Goal: Transaction & Acquisition: Purchase product/service

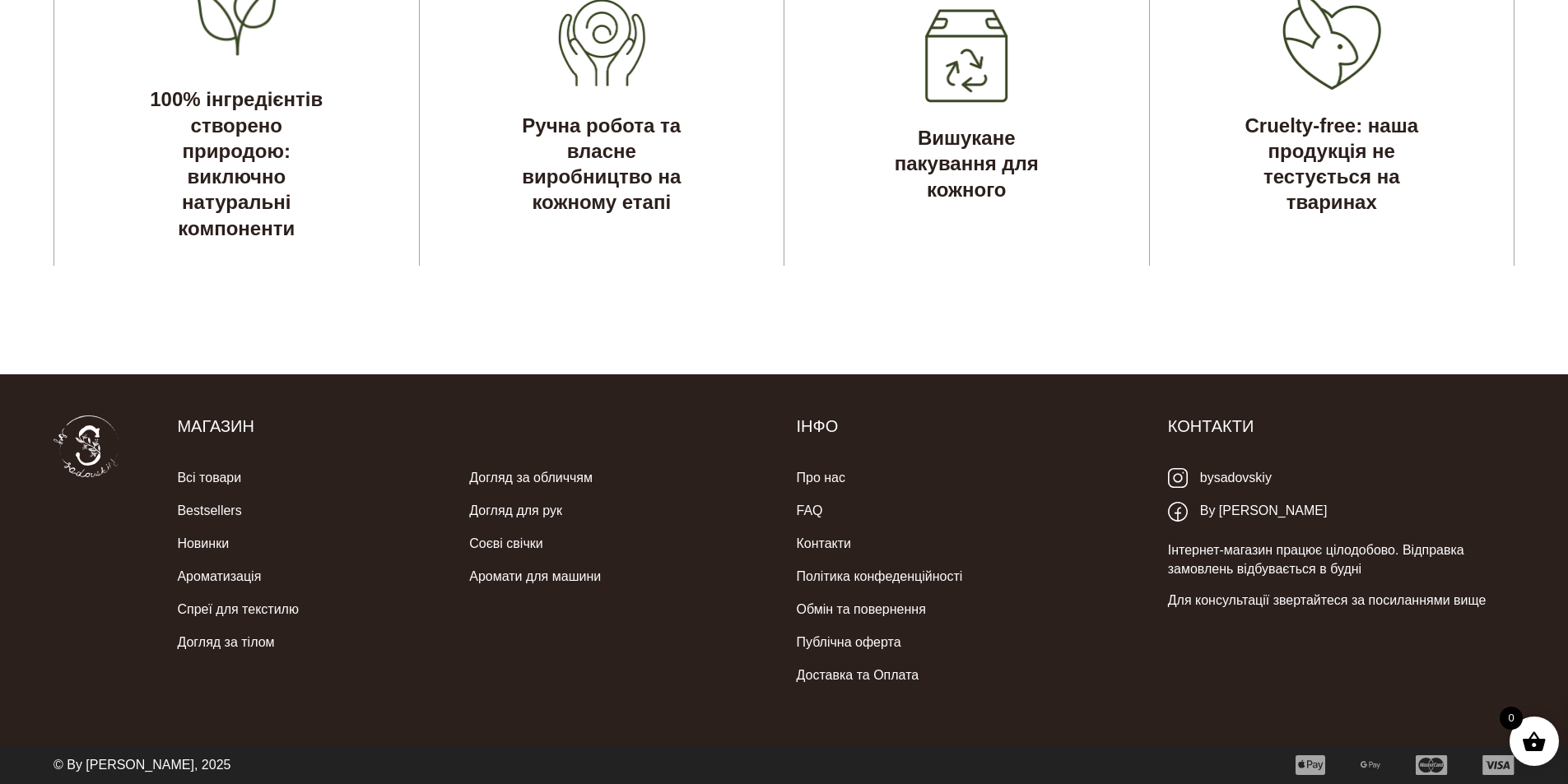
scroll to position [5165, 0]
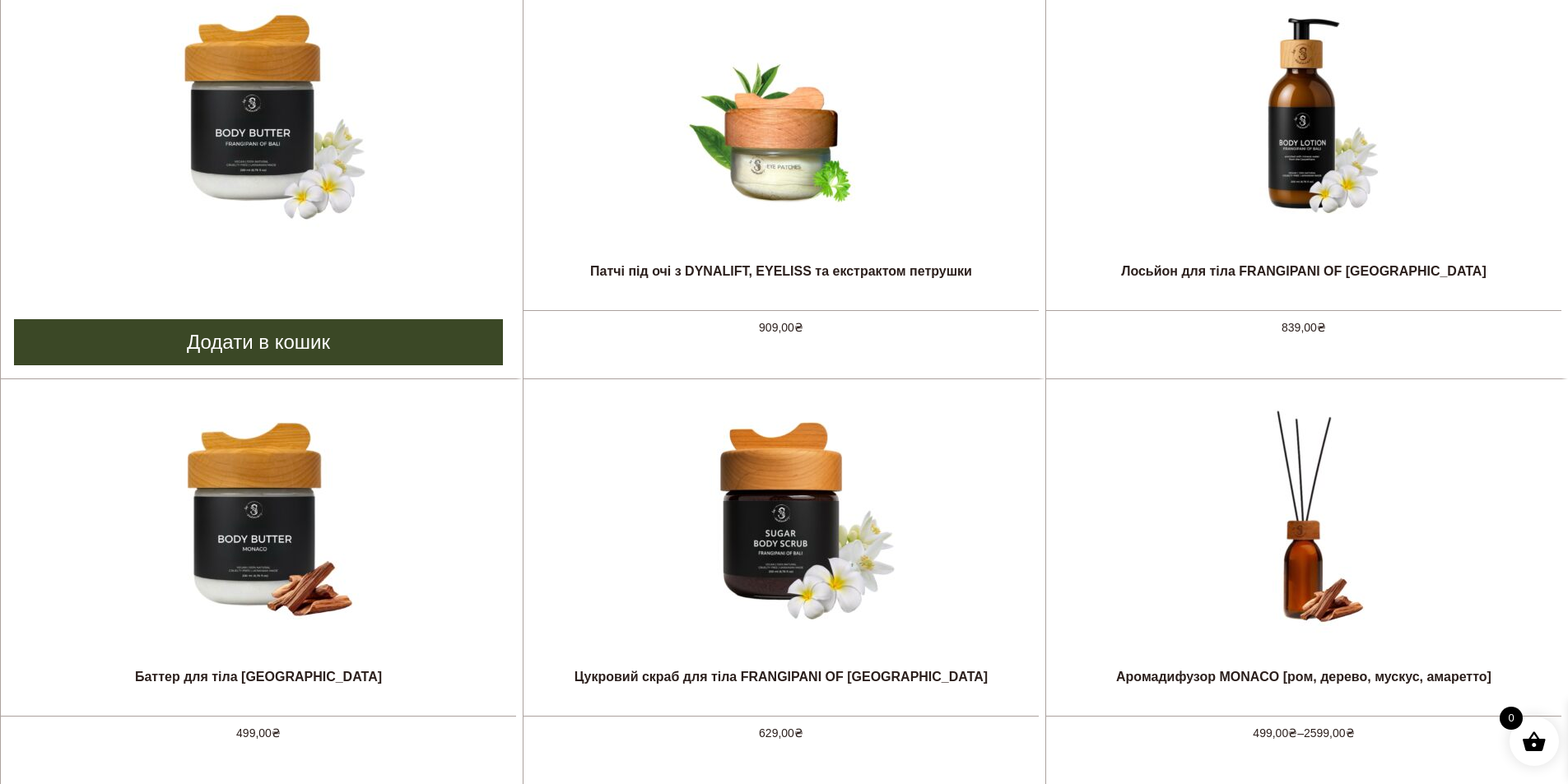
scroll to position [905, 0]
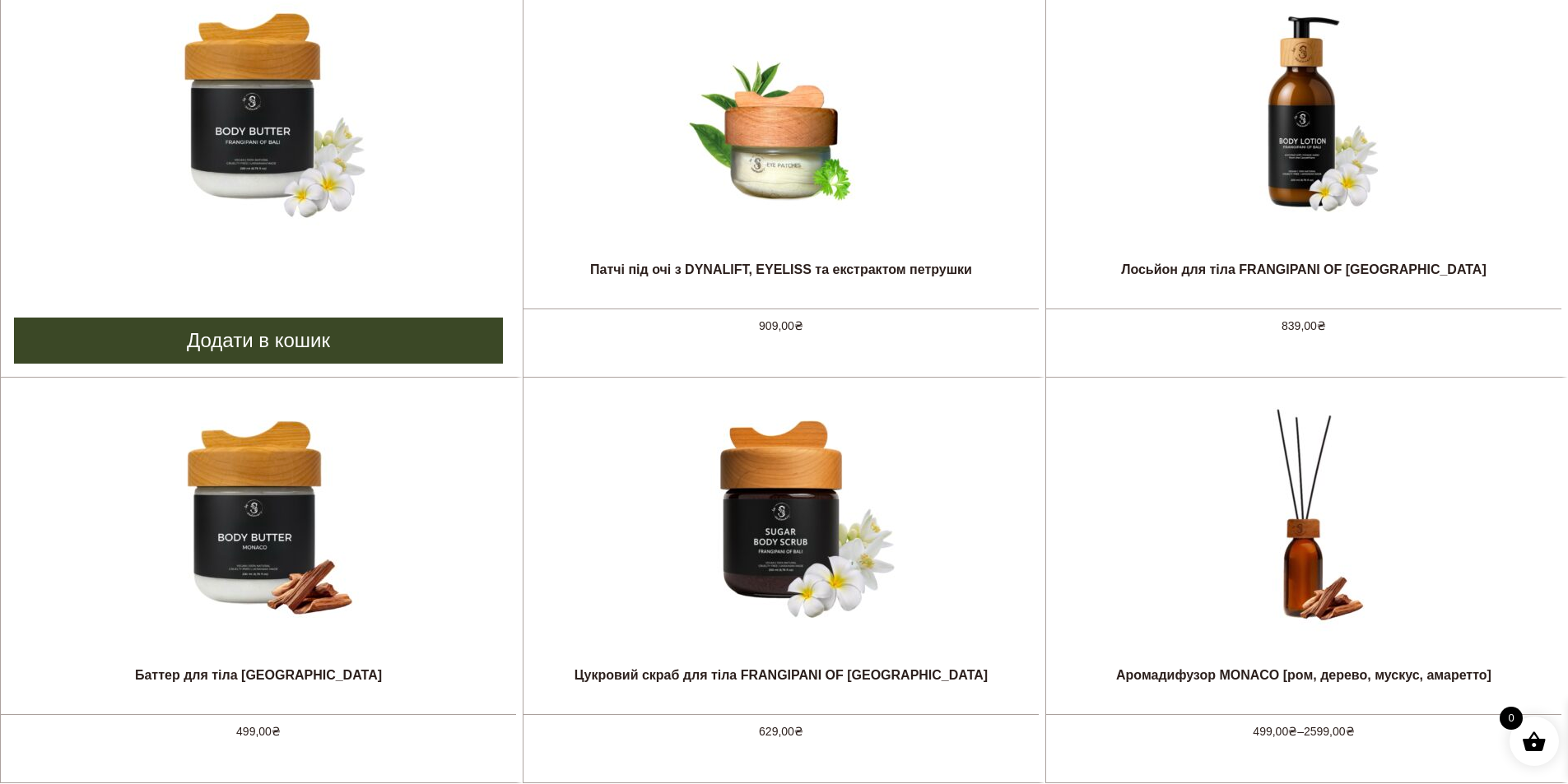
click at [274, 174] on img at bounding box center [258, 112] width 247 height 247
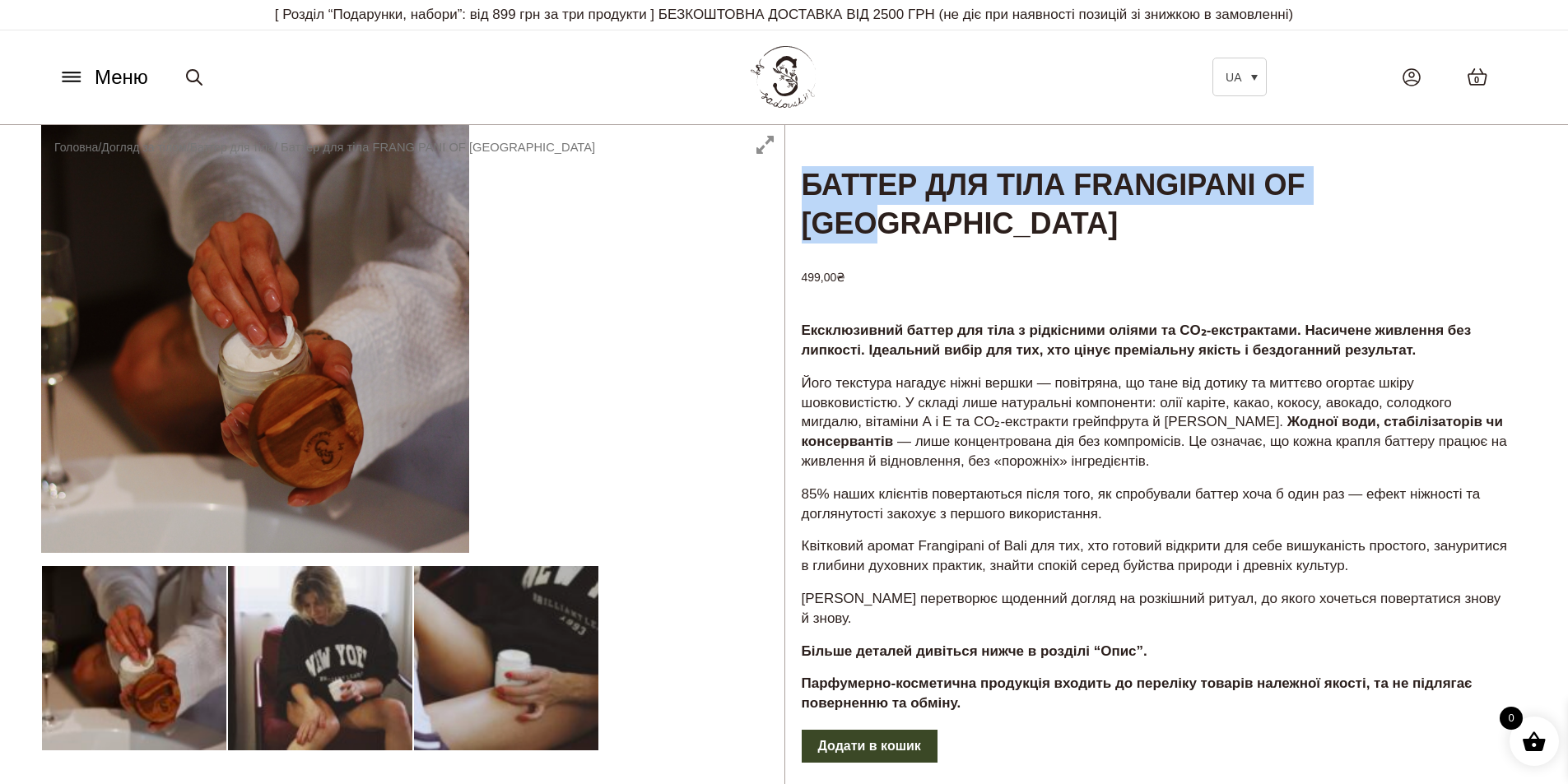
drag, startPoint x: 804, startPoint y: 186, endPoint x: 1508, endPoint y: 193, distance: 704.0
click at [1508, 193] on h1 "Баттер для тіла FRANGIPANI OF [GEOGRAPHIC_DATA]" at bounding box center [1156, 185] width 742 height 120
copy h1 "Баттер для тіла FRANGIPANI OF [GEOGRAPHIC_DATA]"
